Goal: Information Seeking & Learning: Learn about a topic

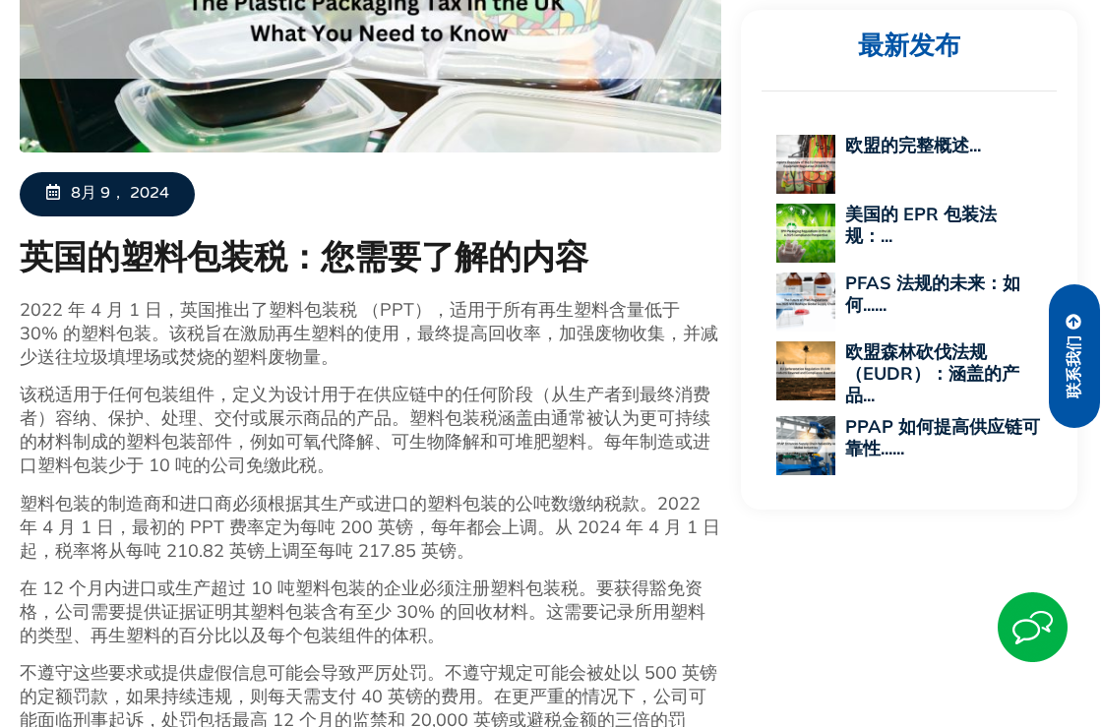
click at [409, 335] on p "2022 年 4 月 1 日，英国推出了塑料包装税 （PPT），适用于所有再生塑料含量低于 30% 的塑料包装。该税旨在激励再生塑料的使用，最终提高回收率，加…" at bounding box center [371, 333] width 702 height 71
click at [450, 312] on p "2022 年 4 月 1 日，英国推出了塑料包装税 （PPT），适用于所有再生塑料含量低于 30% 的塑料包装。该税旨在激励再生塑料的使用，最终提高回收率，加…" at bounding box center [371, 333] width 702 height 71
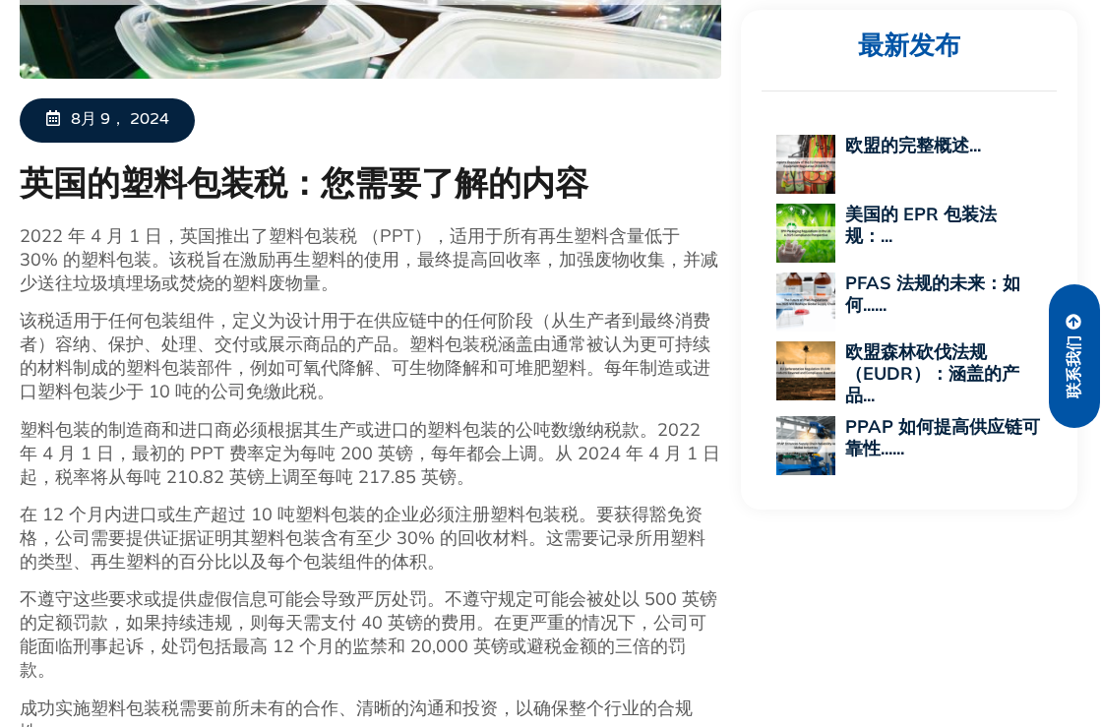
scroll to position [774, 0]
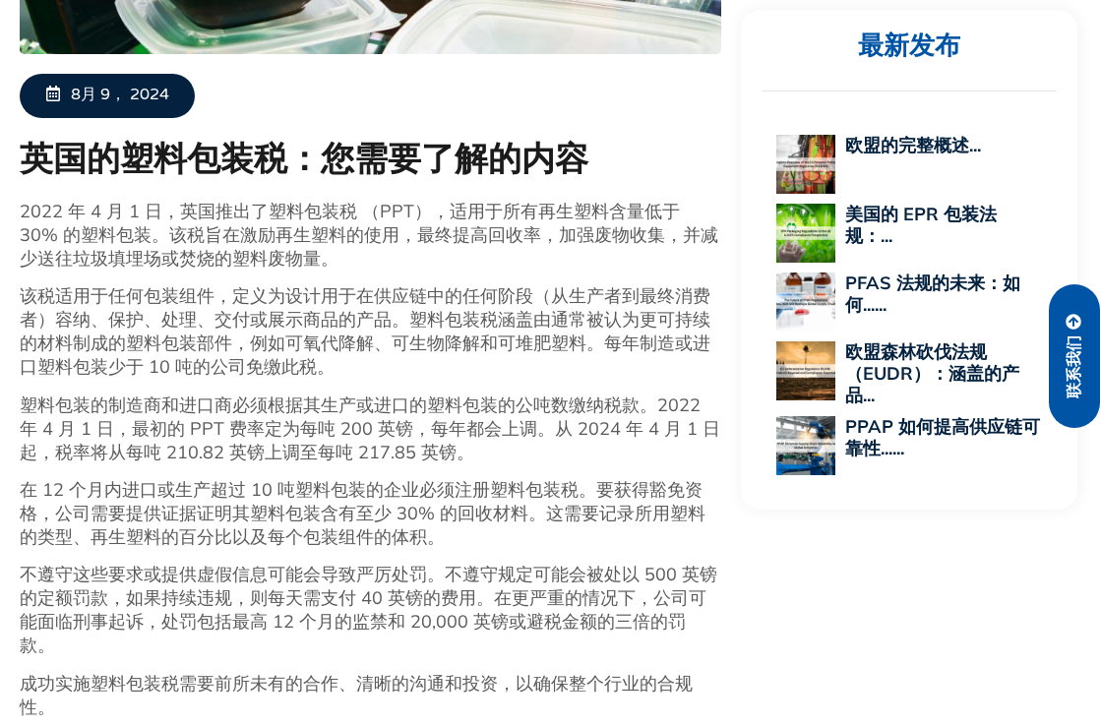
click at [348, 510] on p "在 12 个月内进口或生产超过 10 吨塑料包装的企业必须注册塑料包装税。要获得豁免资格，公司需要提供证据证明其塑料包装含有至少 30% 的回收材料。这需要记…" at bounding box center [371, 513] width 702 height 71
click at [376, 506] on p "在 12 个月内进口或生产超过 10 吨塑料包装的企业必须注册塑料包装税。要获得豁免资格，公司需要提供证据证明其塑料包装含有至少 30% 的回收材料。这需要记…" at bounding box center [371, 513] width 702 height 71
click at [232, 504] on p "在 12 个月内进口或生产超过 10 吨塑料包装的企业必须注册塑料包装税。要获得豁免资格，公司需要提供证据证明其塑料包装含有至少 30% 的回收材料。这需要记…" at bounding box center [371, 513] width 702 height 71
click at [477, 484] on p "在 12 个月内进口或生产超过 10 吨塑料包装的企业必须注册塑料包装税。要获得豁免资格，公司需要提供证据证明其塑料包装含有至少 30% 的回收材料。这需要记…" at bounding box center [371, 513] width 702 height 71
click at [481, 489] on p "在 12 个月内进口或生产超过 10 吨塑料包装的企业必须注册塑料包装税。要获得豁免资格，公司需要提供证据证明其塑料包装含有至少 30% 的回收材料。这需要记…" at bounding box center [371, 513] width 702 height 71
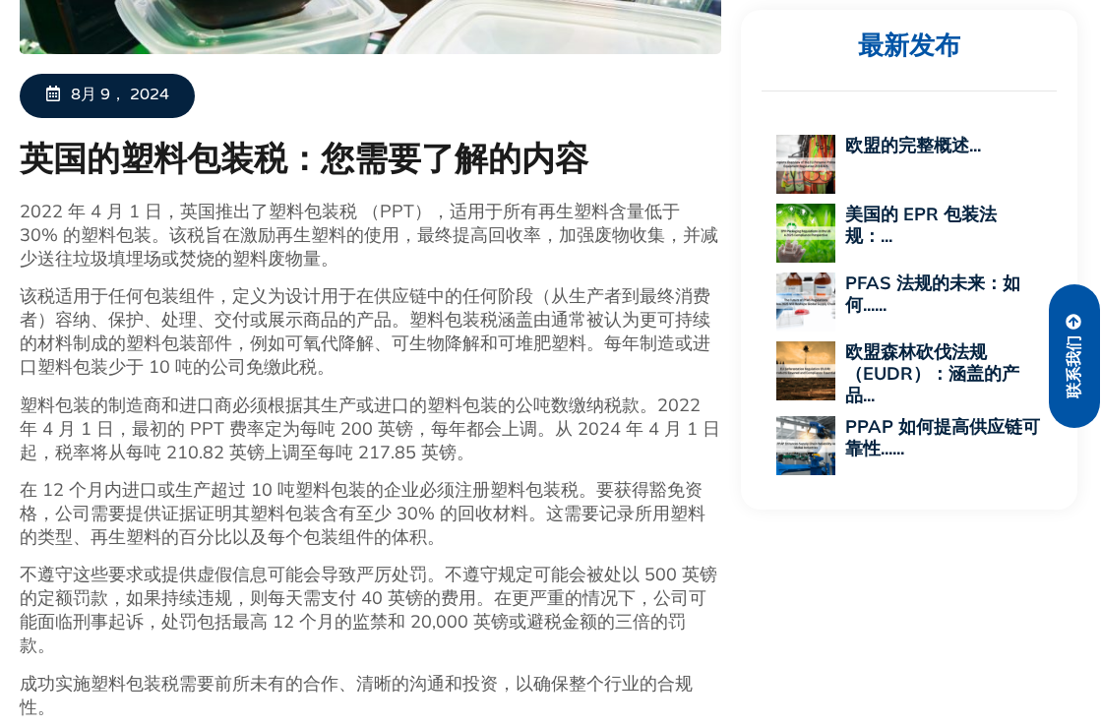
click at [134, 563] on p "不遵守这些要求或提供虚假信息可能会导致严厉处罚。不遵守规定可能会被处以 500 英镑的定额罚款，如果持续违规，则每天需支付 40 英镑的费用。在更严重的情况下…" at bounding box center [371, 610] width 702 height 94
click at [276, 453] on p "塑料包装的制造商和进口商必须根据其生产或进口的塑料包装的公吨数缴纳税款。2022 年 4 月 1 日，最初的 PPT 费率定为每吨 200 英镑，每年都会上调…" at bounding box center [371, 429] width 702 height 71
click at [229, 486] on p "在 12 个月内进口或生产超过 10 吨塑料包装的企业必须注册塑料包装税。要获得豁免资格，公司需要提供证据证明其塑料包装含有至少 30% 的回收材料。这需要记…" at bounding box center [371, 513] width 702 height 71
drag, startPoint x: 247, startPoint y: 512, endPoint x: 523, endPoint y: 515, distance: 276.5
click at [523, 515] on p "在 12 个月内进口或生产超过 10 吨塑料包装的企业必须注册塑料包装税。要获得豁免资格，公司需要提供证据证明其塑料包装含有至少 30% 的回收材料。这需要记…" at bounding box center [371, 513] width 702 height 71
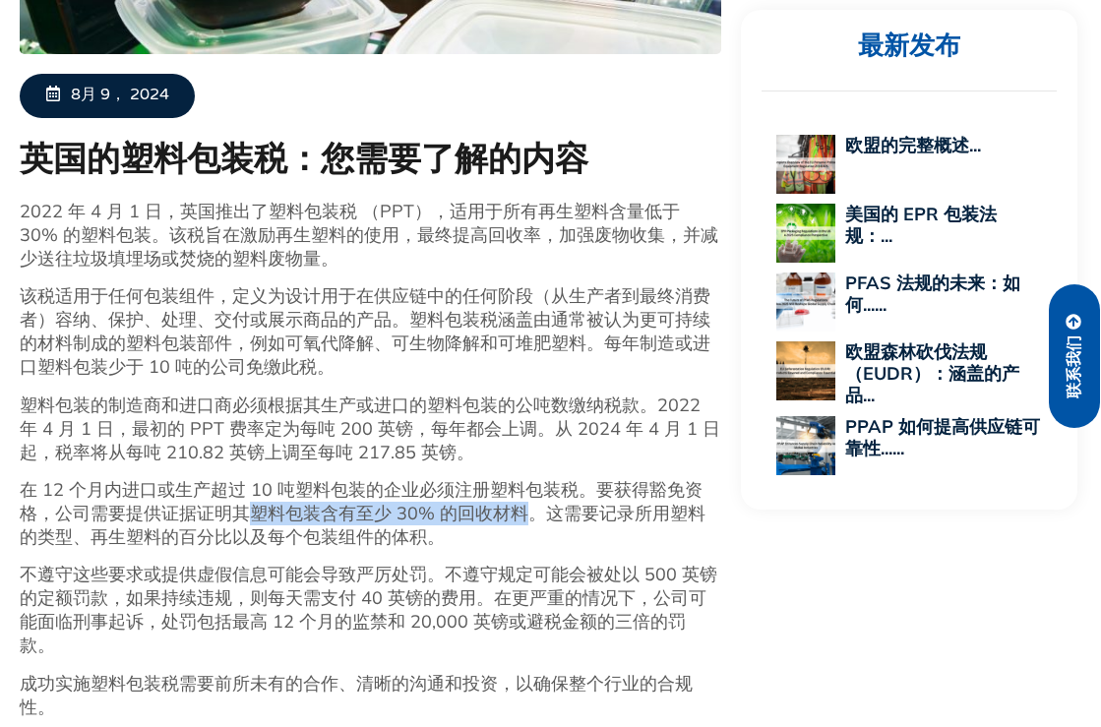
copy p "塑料包装含有至少 30% 的回收材料"
drag, startPoint x: 230, startPoint y: 387, endPoint x: 360, endPoint y: 402, distance: 130.8
click at [230, 387] on div "2022 年 4 月 1 日，英国推出了塑料包装税 （PPT），适用于所有再生塑料含量低于 30% 的塑料包装。该税旨在激励再生塑料的使用，最终提高回收率，加…" at bounding box center [371, 639] width 702 height 879
click at [314, 444] on p "塑料包装的制造商和进口商必须根据其生产或进口的塑料包装的公吨数缴纳税款。2022 年 4 月 1 日，最初的 PPT 费率定为每吨 200 英镑，每年都会上调…" at bounding box center [371, 429] width 702 height 71
click at [136, 486] on p "在 12 个月内进口或生产超过 10 吨塑料包装的企业必须注册塑料包装税。要获得豁免资格，公司需要提供证据证明其塑料包装含有至少 30% 的回收材料。这需要记…" at bounding box center [371, 513] width 702 height 71
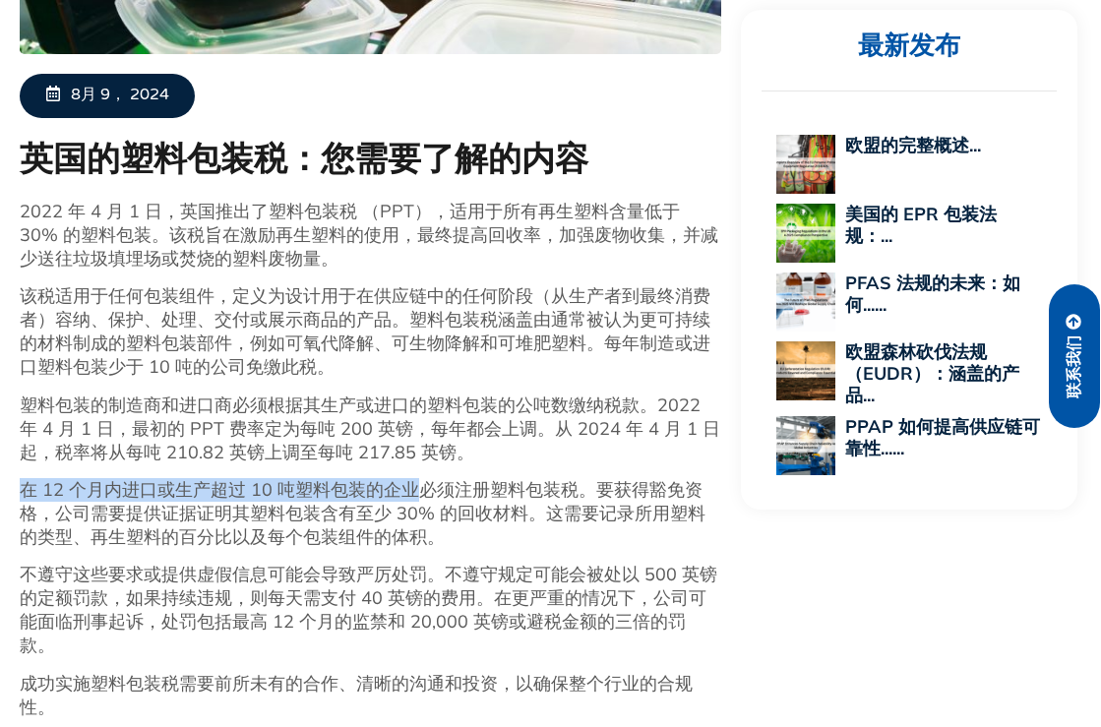
drag, startPoint x: 24, startPoint y: 488, endPoint x: 420, endPoint y: 488, distance: 396.5
click at [420, 488] on p "在 12 个月内进口或生产超过 10 吨塑料包装的企业必须注册塑料包装税。要获得豁免资格，公司需要提供证据证明其塑料包装含有至少 30% 的回收材料。这需要记…" at bounding box center [371, 513] width 702 height 71
copy p "在 12 个月内进口或生产超过 10 吨塑料包装的企业"
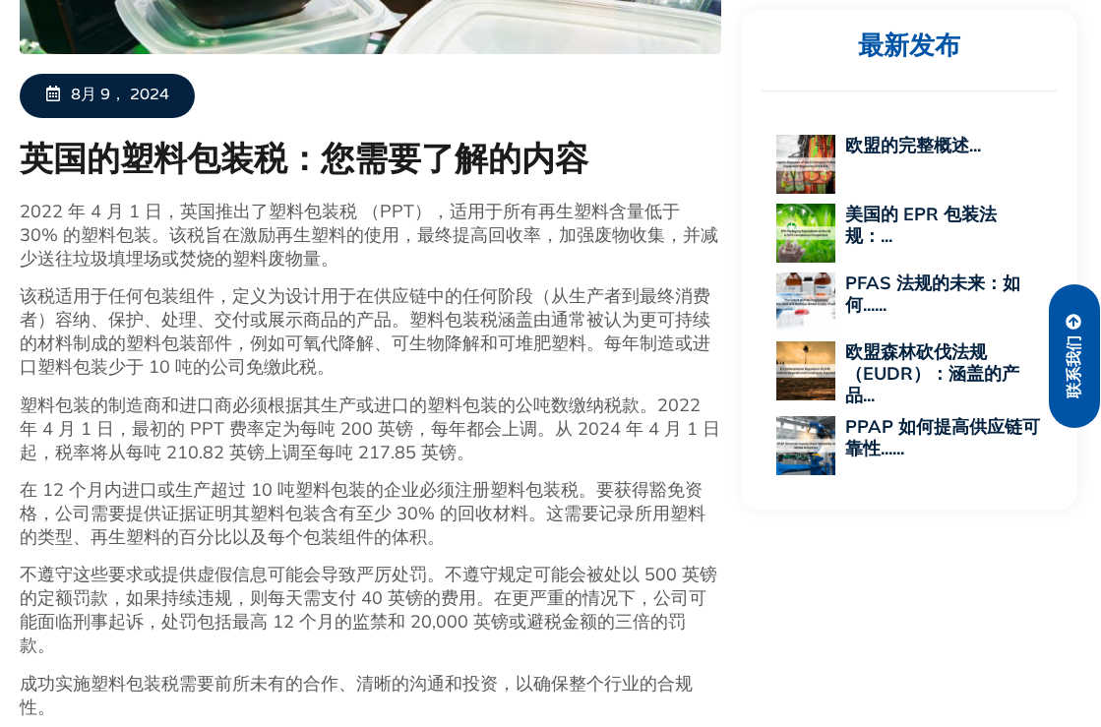
click at [324, 617] on p "不遵守这些要求或提供虚假信息可能会导致严厉处罚。不遵守规定可能会被处以 500 英镑的定额罚款，如果持续违规，则每天需支付 40 英镑的费用。在更严重的情况下…" at bounding box center [371, 610] width 702 height 94
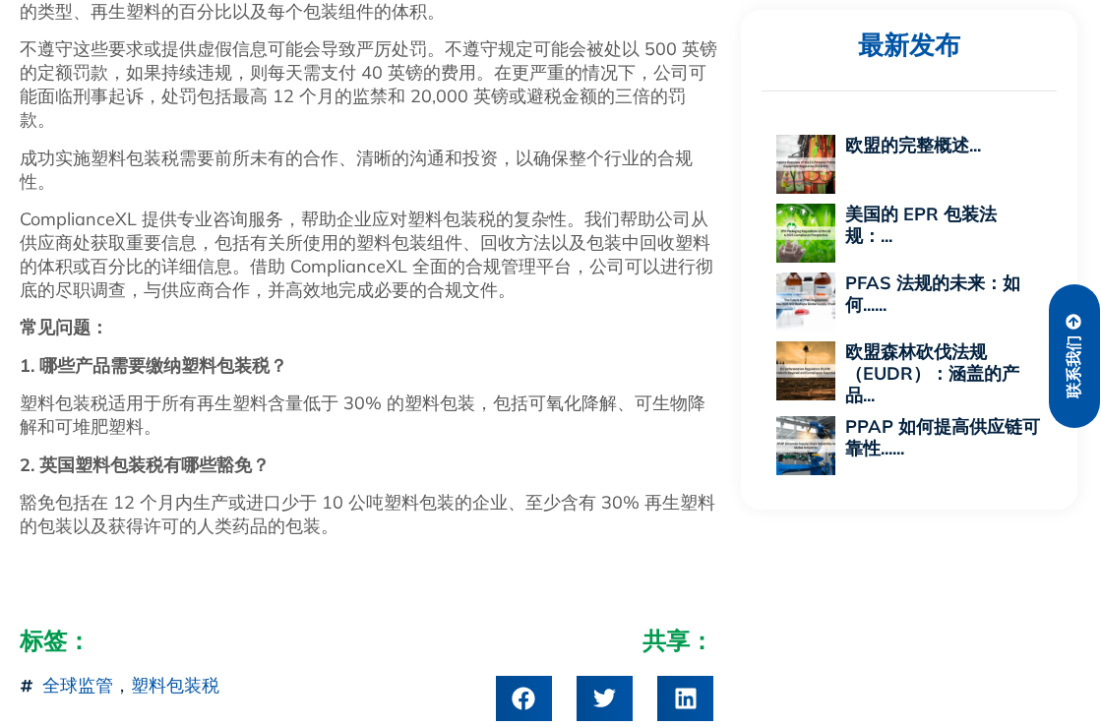
scroll to position [1301, 0]
click at [315, 453] on p "2. 英国塑料包装税有哪些豁免？" at bounding box center [371, 465] width 702 height 24
